Goal: Task Accomplishment & Management: Complete application form

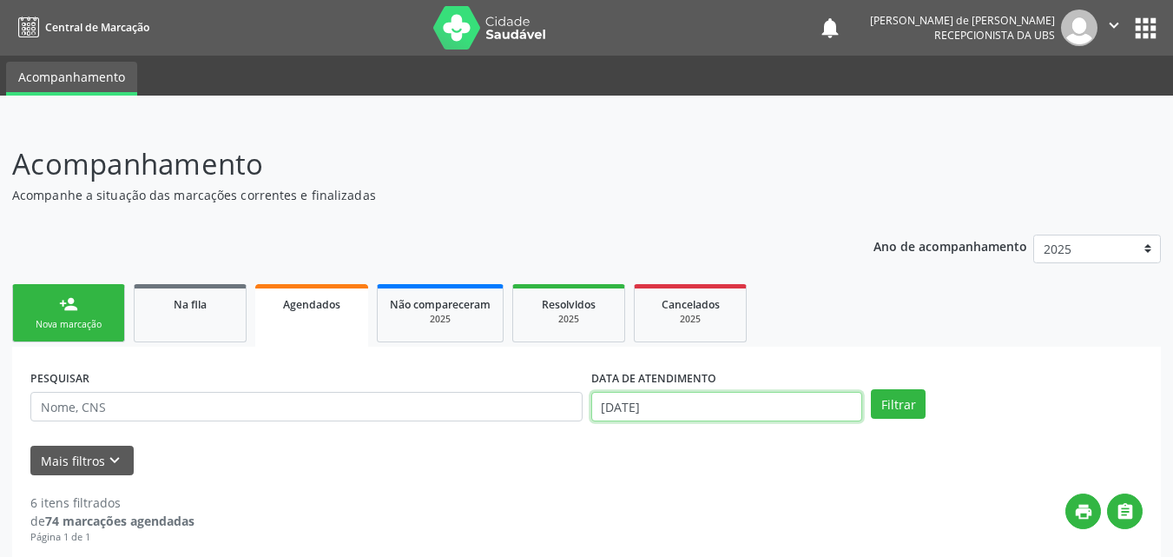
click at [651, 408] on input "[DATE]" at bounding box center [728, 407] width 272 height 30
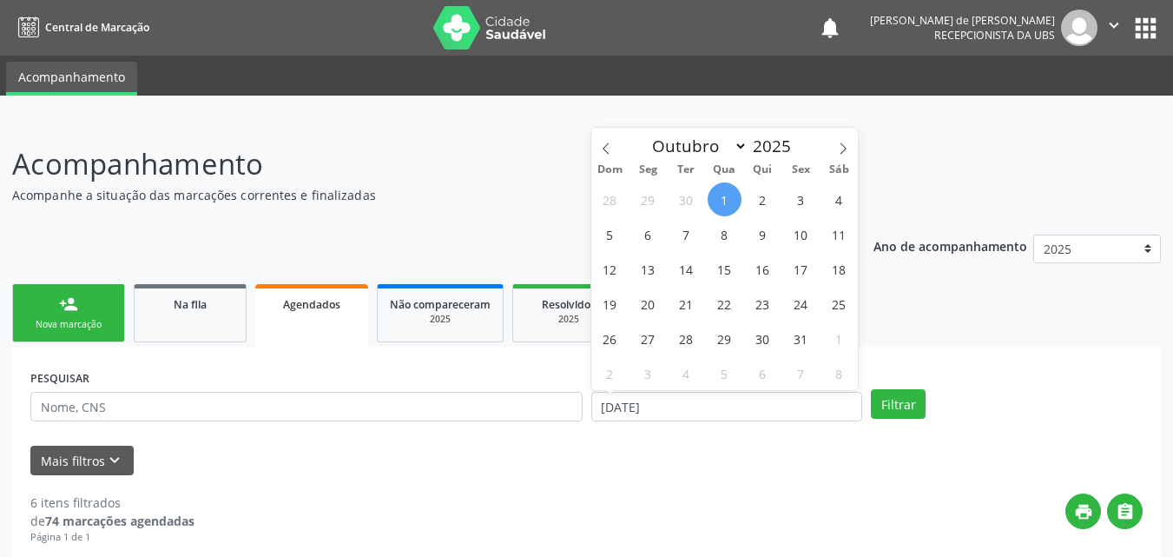
click at [730, 196] on span "1" at bounding box center [725, 199] width 34 height 34
type input "[DATE]"
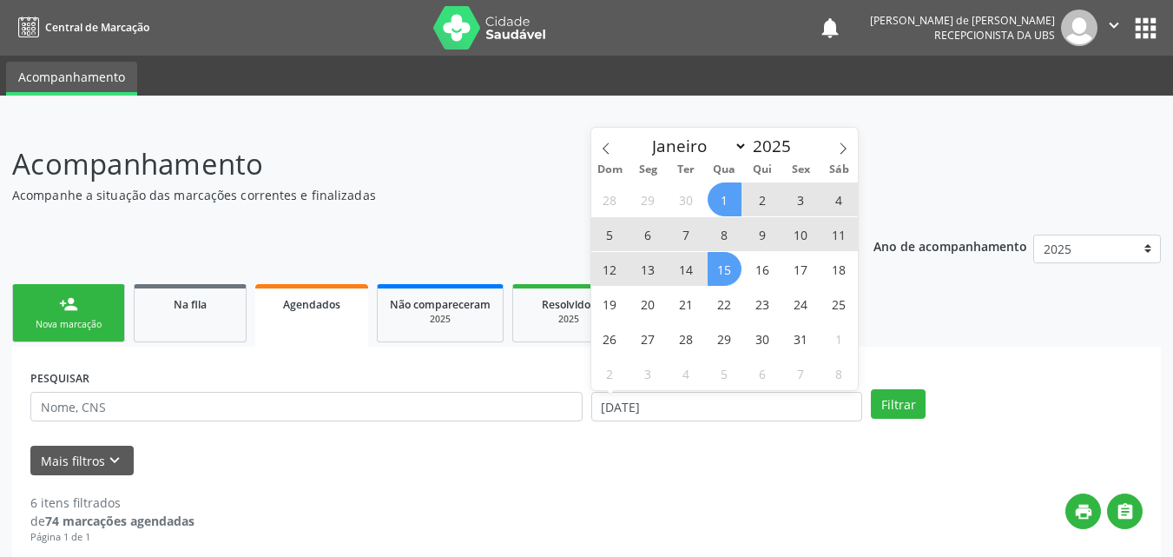
click at [725, 274] on span "15" at bounding box center [725, 269] width 34 height 34
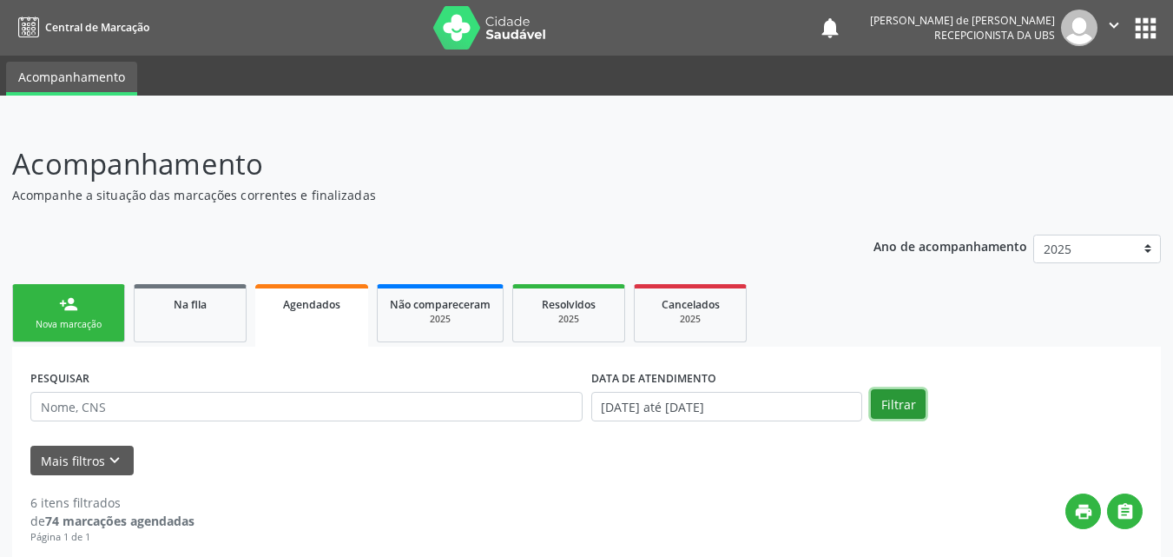
click at [896, 406] on button "Filtrar" at bounding box center [898, 404] width 55 height 30
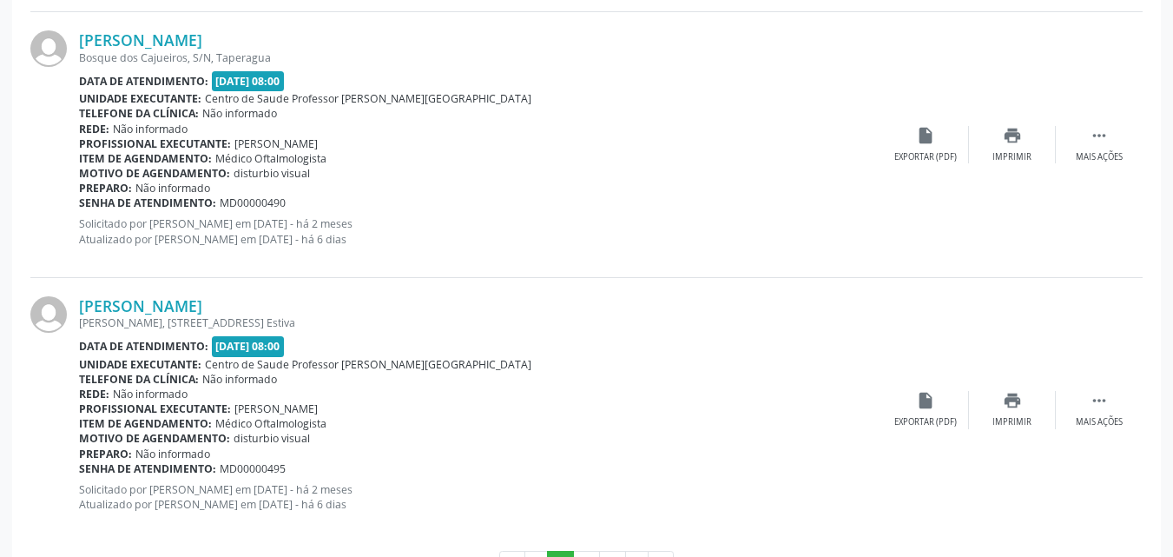
scroll to position [4047, 0]
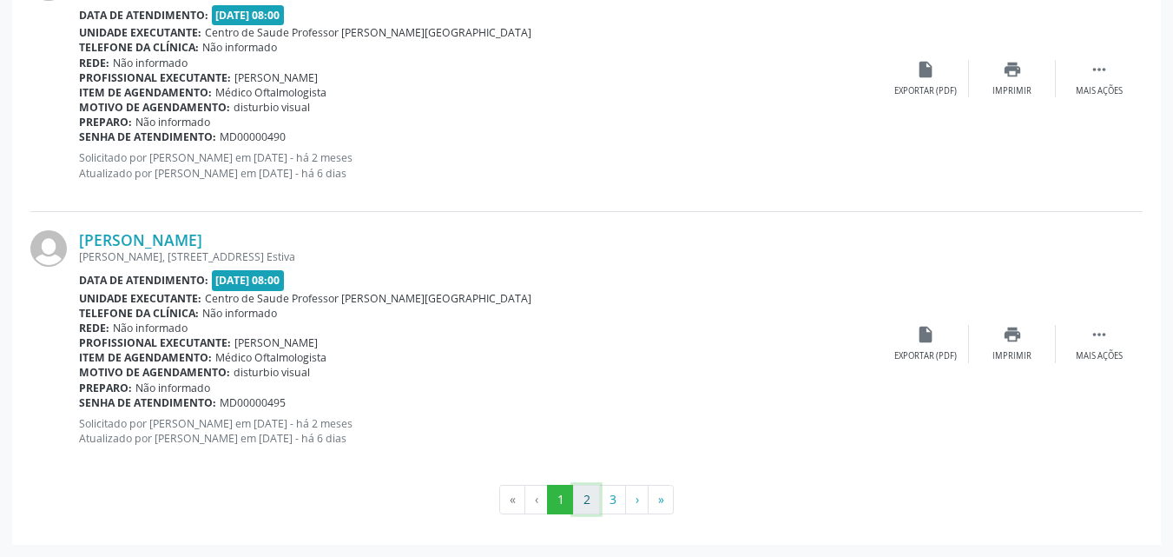
click at [583, 506] on button "2" at bounding box center [586, 500] width 27 height 30
click at [606, 506] on button "3" at bounding box center [612, 500] width 27 height 30
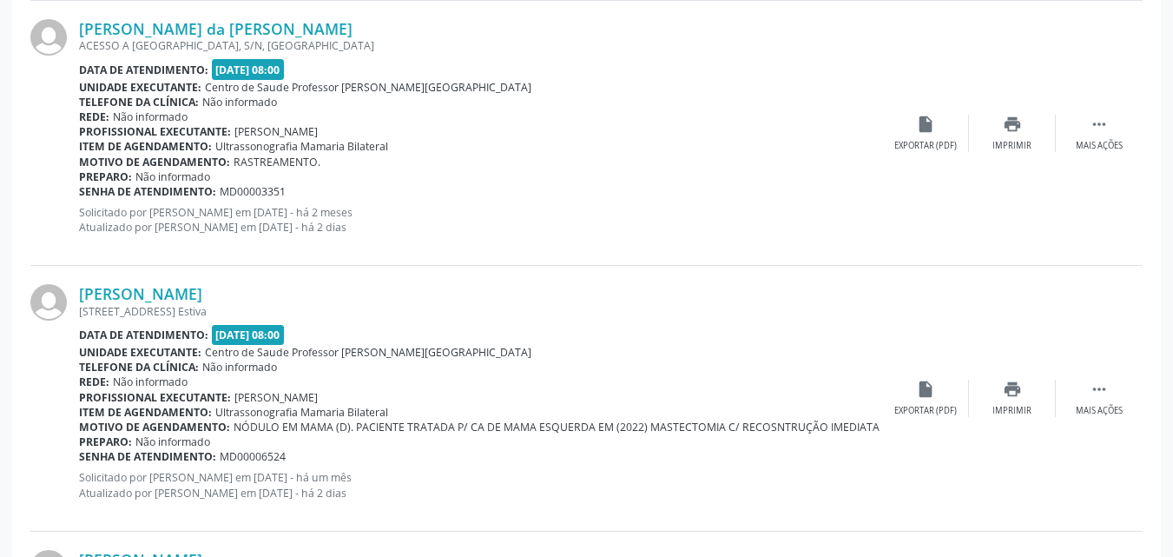
scroll to position [1071, 0]
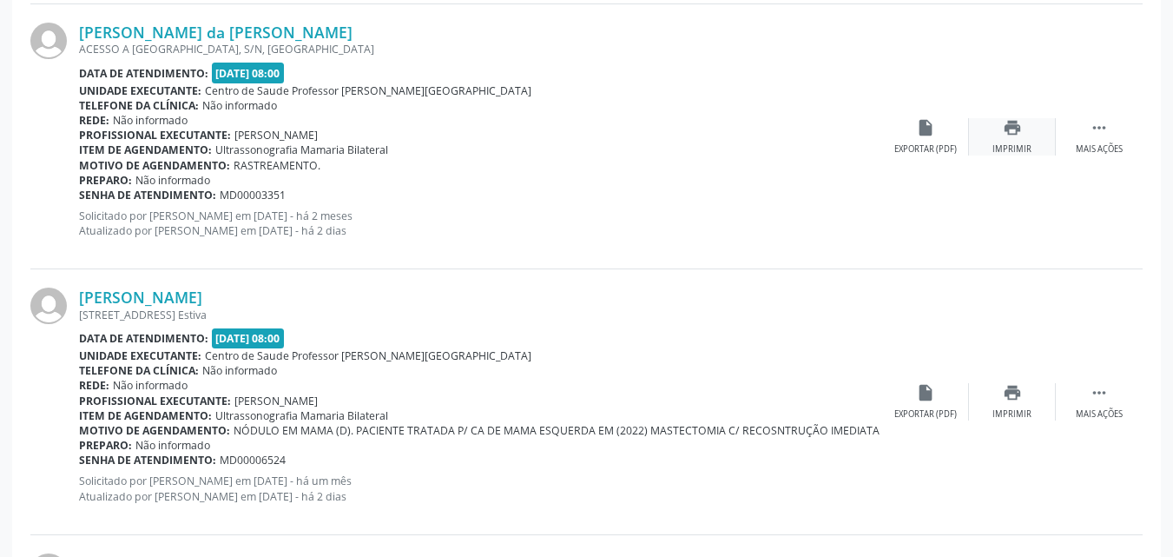
click at [1009, 139] on div "print Imprimir" at bounding box center [1012, 136] width 87 height 37
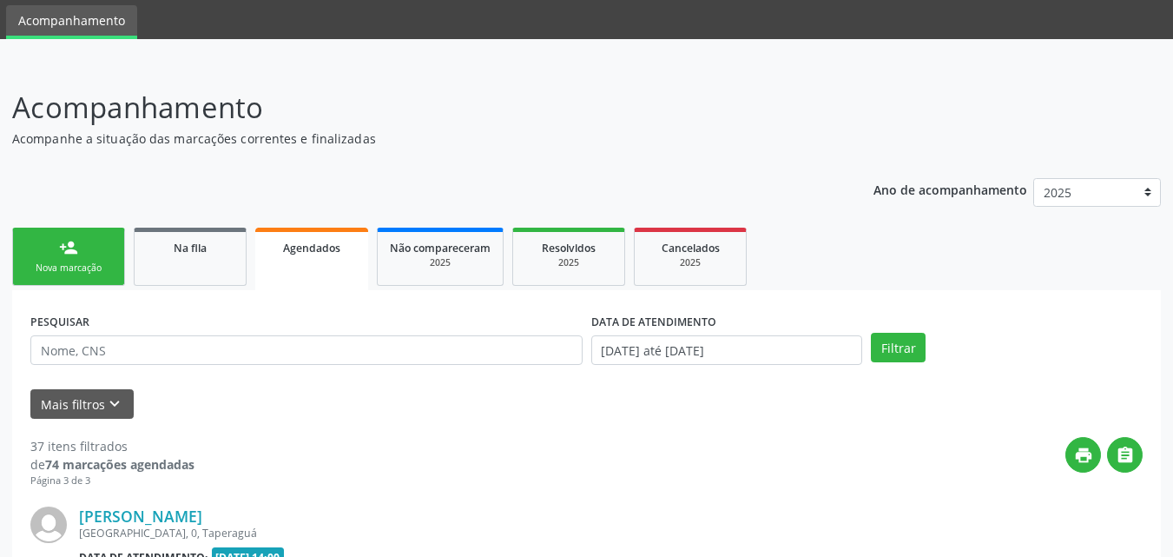
scroll to position [0, 0]
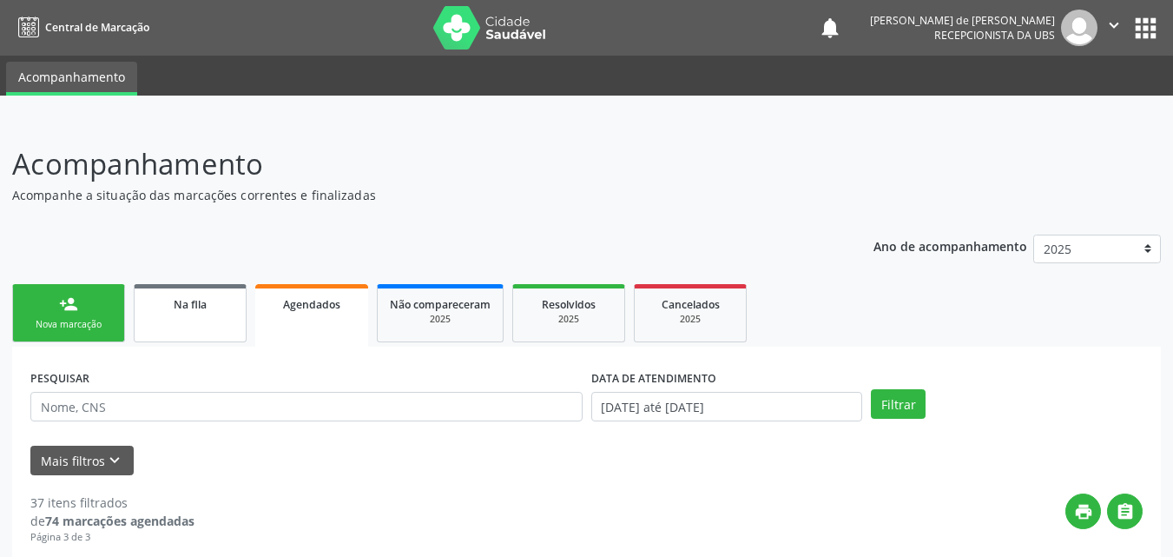
click at [220, 311] on div "Na fila" at bounding box center [190, 303] width 87 height 18
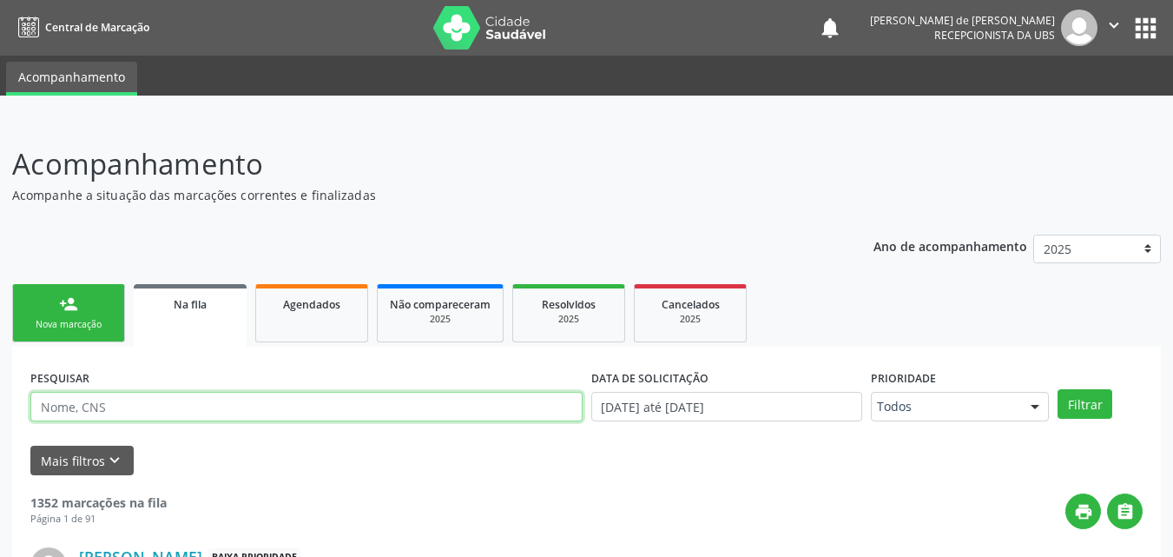
click at [116, 396] on input "text" at bounding box center [306, 407] width 552 height 30
type input "[PERSON_NAME]"
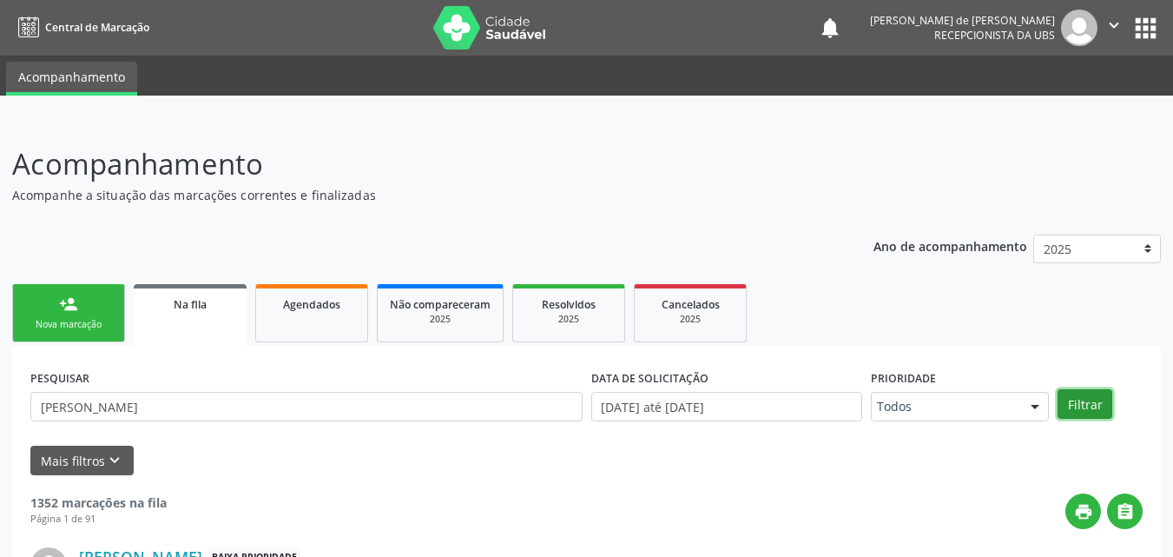
click at [1081, 403] on button "Filtrar" at bounding box center [1085, 404] width 55 height 30
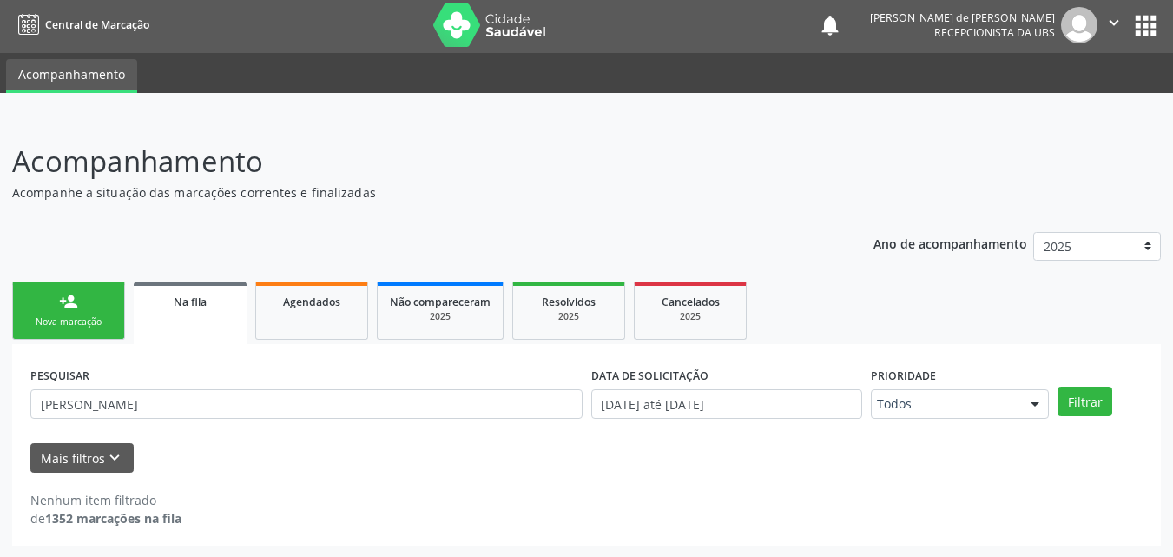
scroll to position [3, 0]
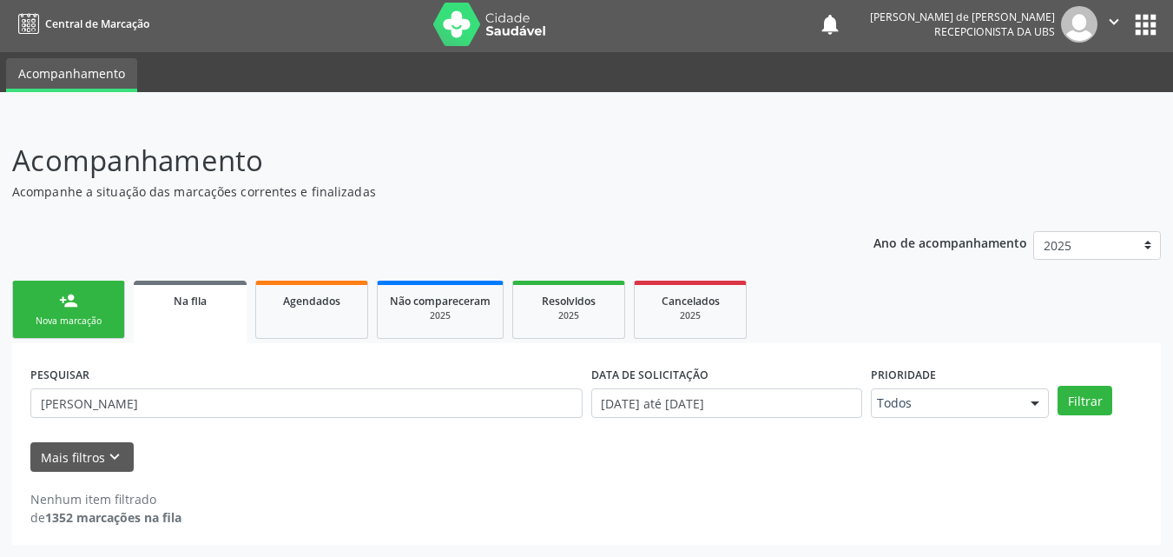
click at [82, 303] on link "person_add Nova marcação" at bounding box center [68, 310] width 113 height 58
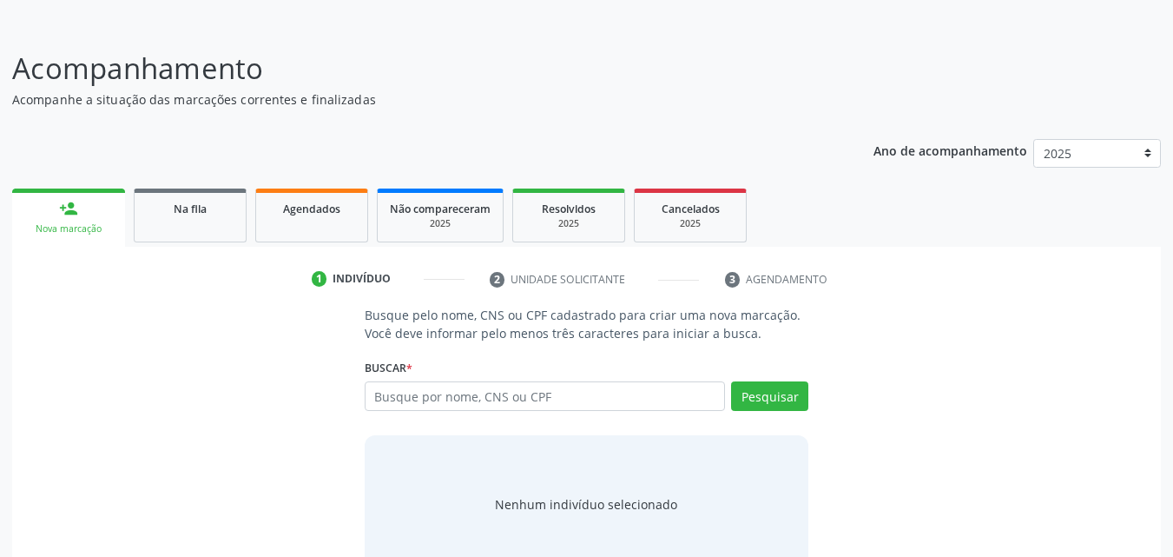
scroll to position [137, 0]
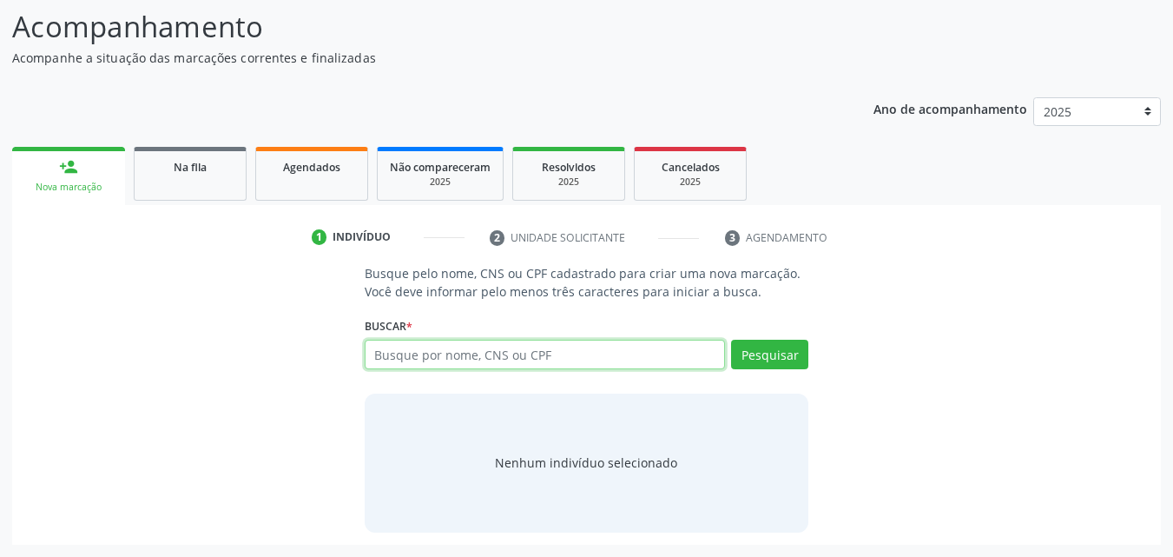
click at [406, 360] on input "text" at bounding box center [545, 355] width 361 height 30
type input "[PERSON_NAME]"
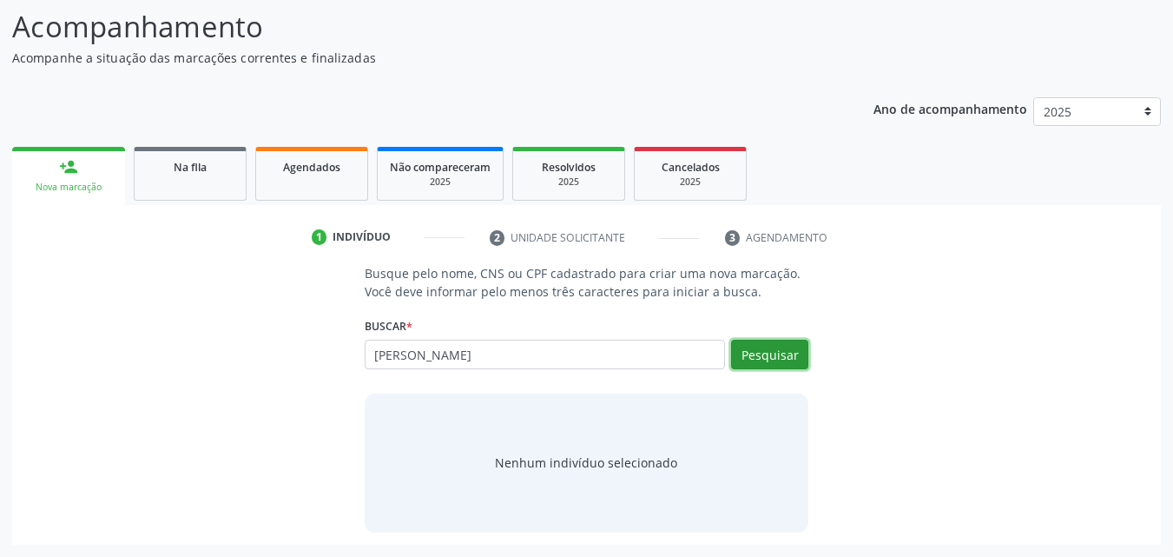
click at [763, 356] on button "Pesquisar" at bounding box center [769, 355] width 77 height 30
type input "[PERSON_NAME]"
click at [476, 228] on link "1 Indivíduo" at bounding box center [388, 237] width 177 height 28
click at [774, 361] on button "Pesquisar" at bounding box center [769, 355] width 77 height 30
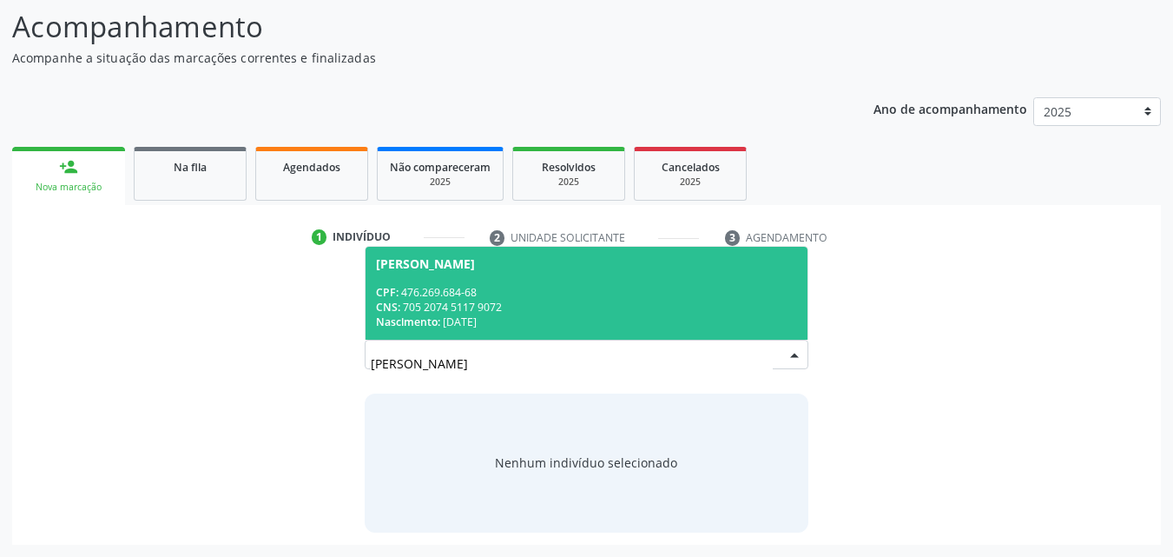
click at [506, 334] on span "[PERSON_NAME] CPF: 476.269.684-68 CNS: 705 2074 5117 9072 Nascimento: [DATE]" at bounding box center [587, 293] width 443 height 93
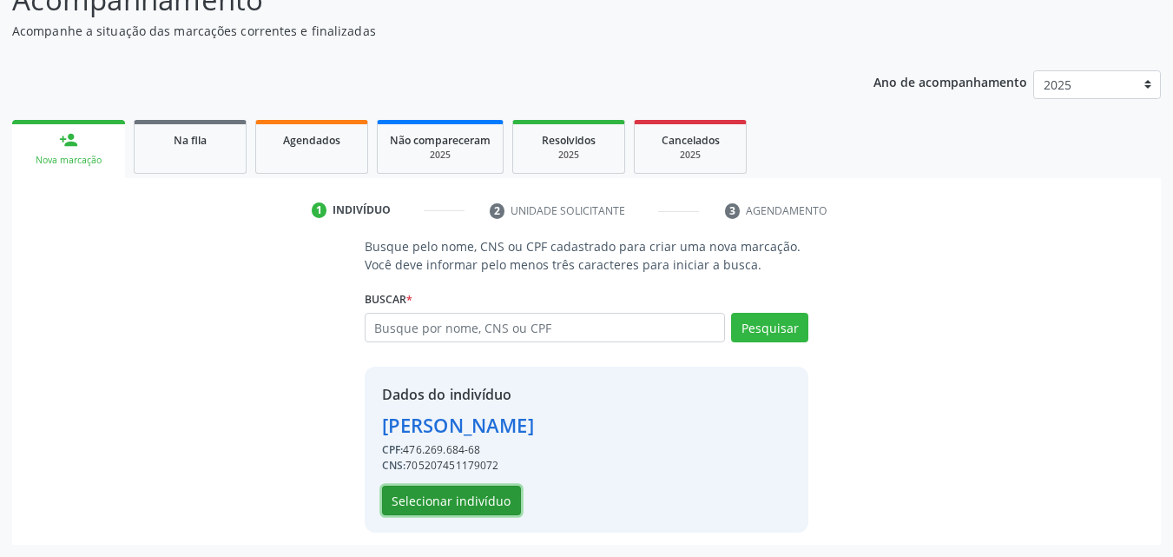
click at [467, 496] on button "Selecionar indivíduo" at bounding box center [451, 501] width 139 height 30
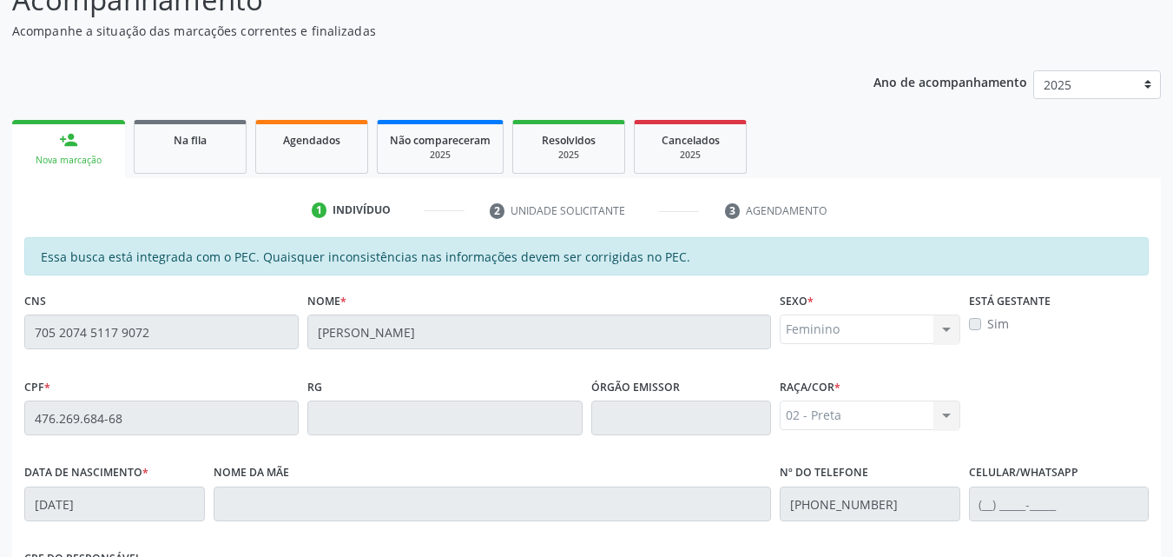
scroll to position [459, 0]
